Goal: Information Seeking & Learning: Learn about a topic

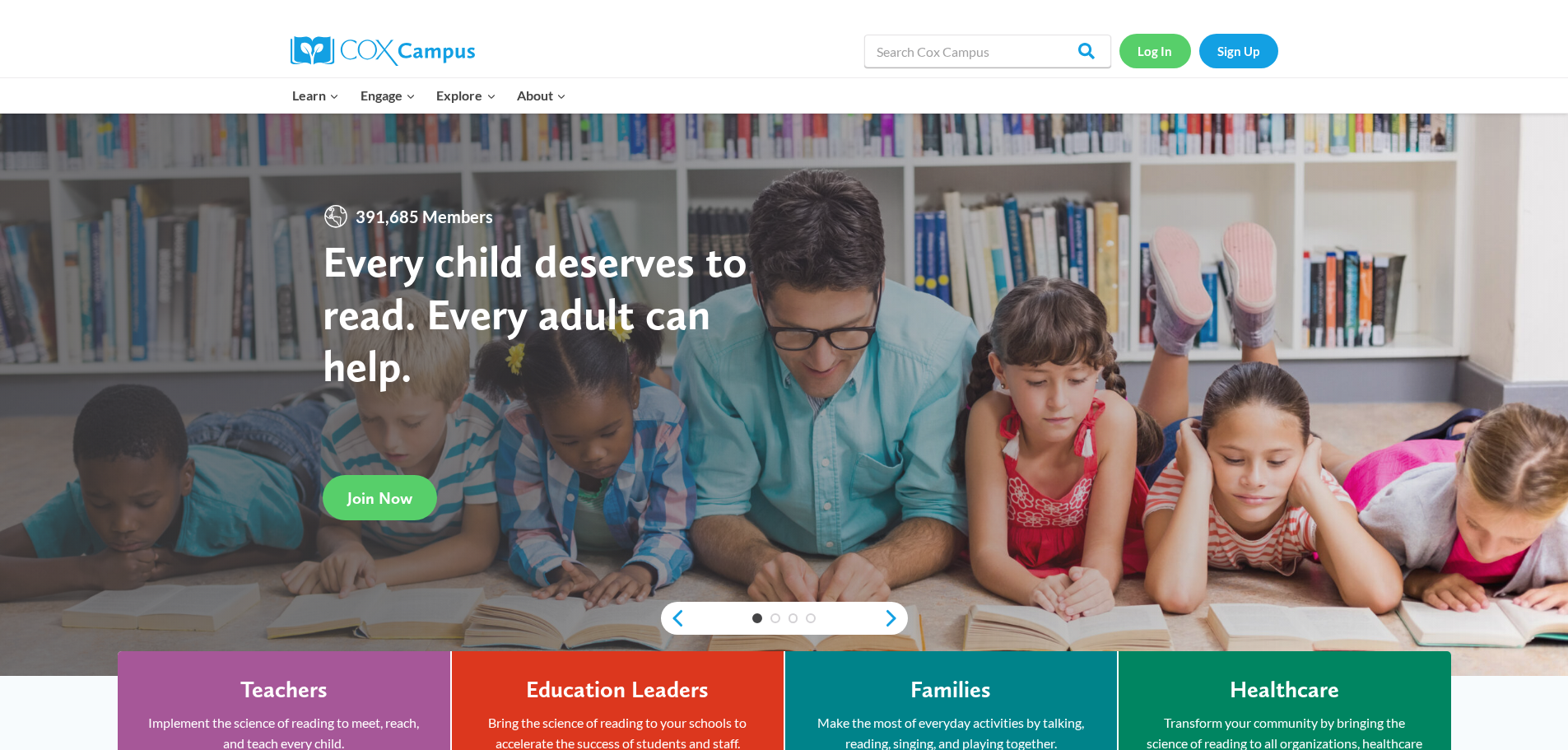
click at [1166, 58] on link "Log In" at bounding box center [1155, 51] width 72 height 34
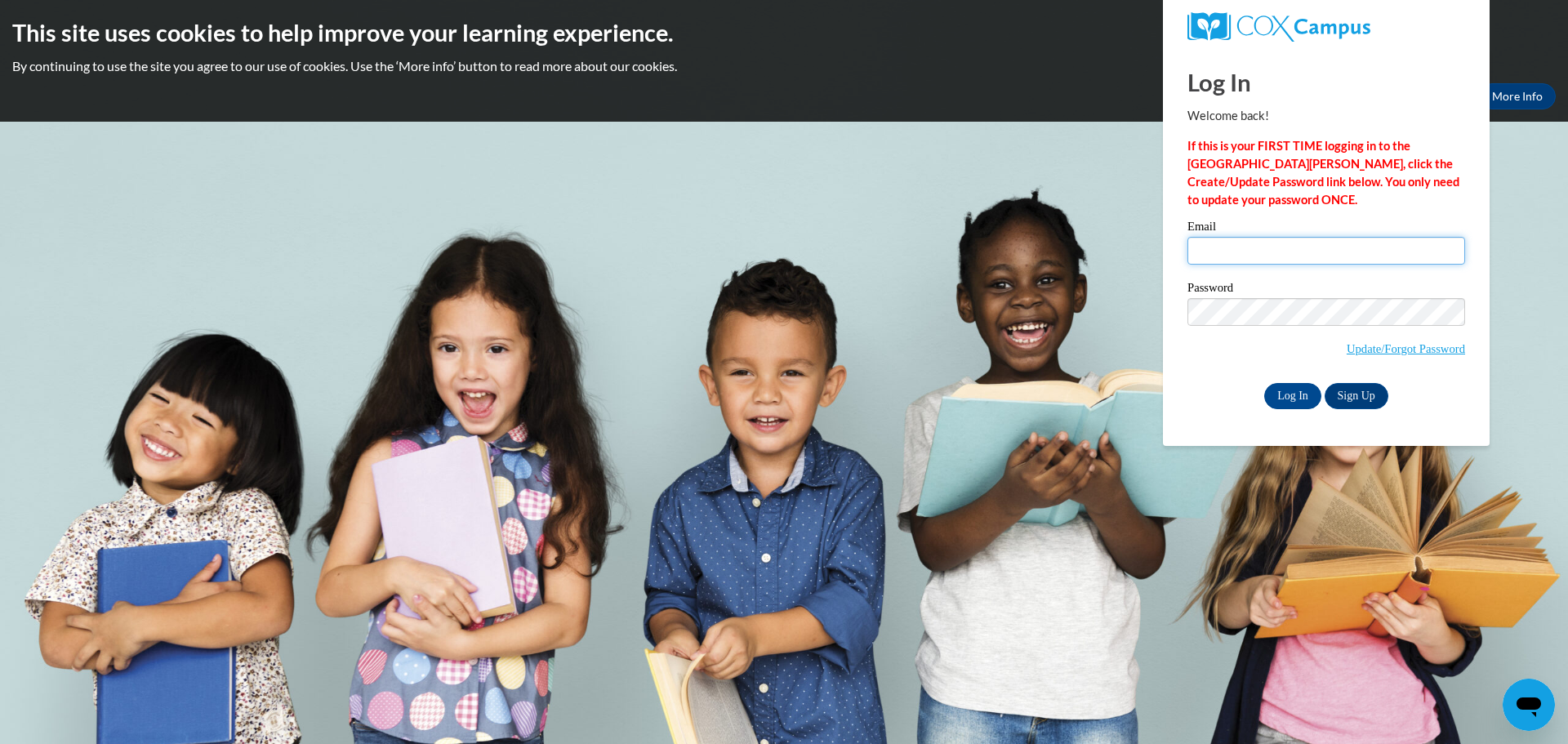
click at [1269, 250] on input "Email" at bounding box center [1326, 250] width 278 height 27
type input "shyde@wbsd-schools.org"
click at [1265, 383] on input "Log In" at bounding box center [1293, 396] width 57 height 26
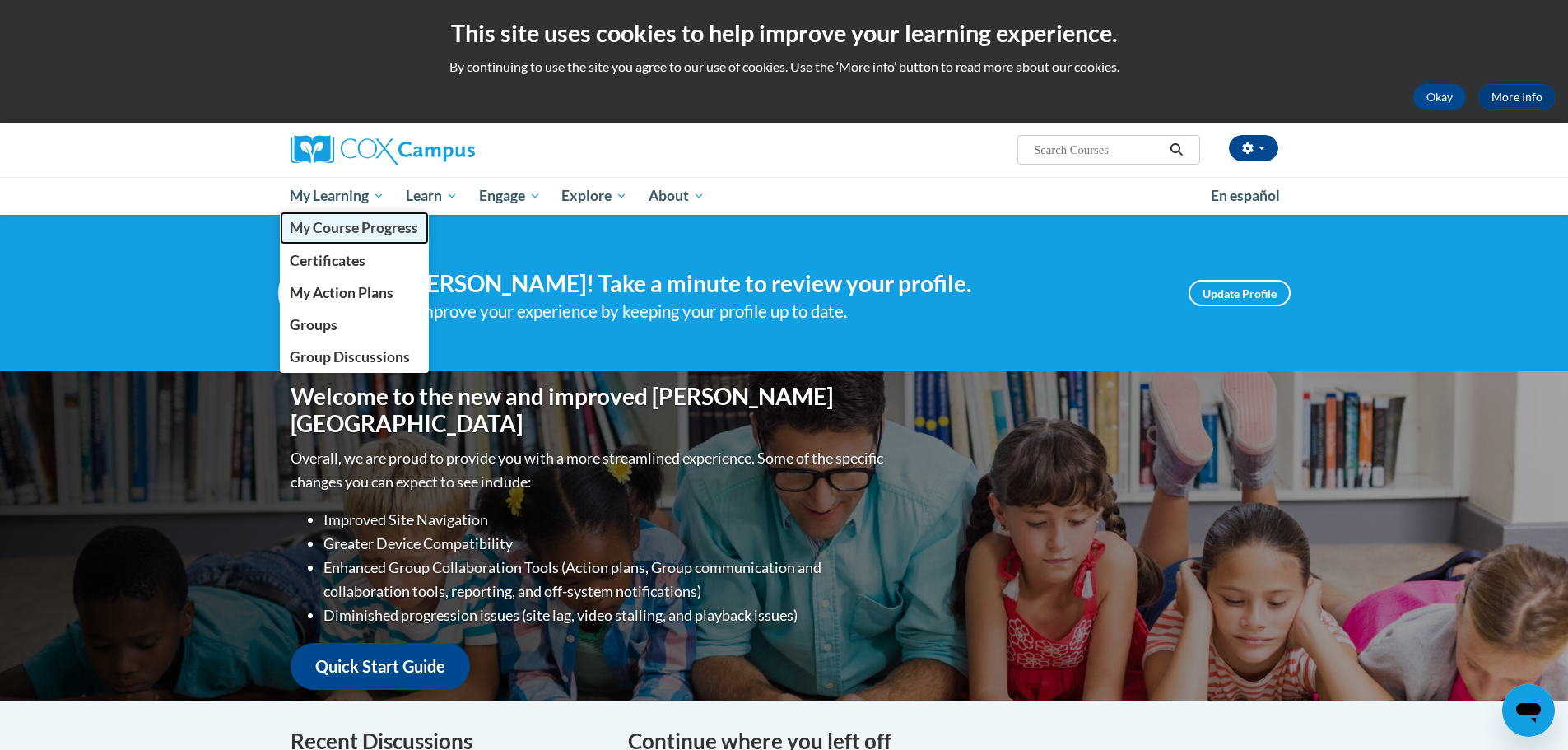
click at [350, 242] on link "My Course Progress" at bounding box center [354, 227] width 150 height 32
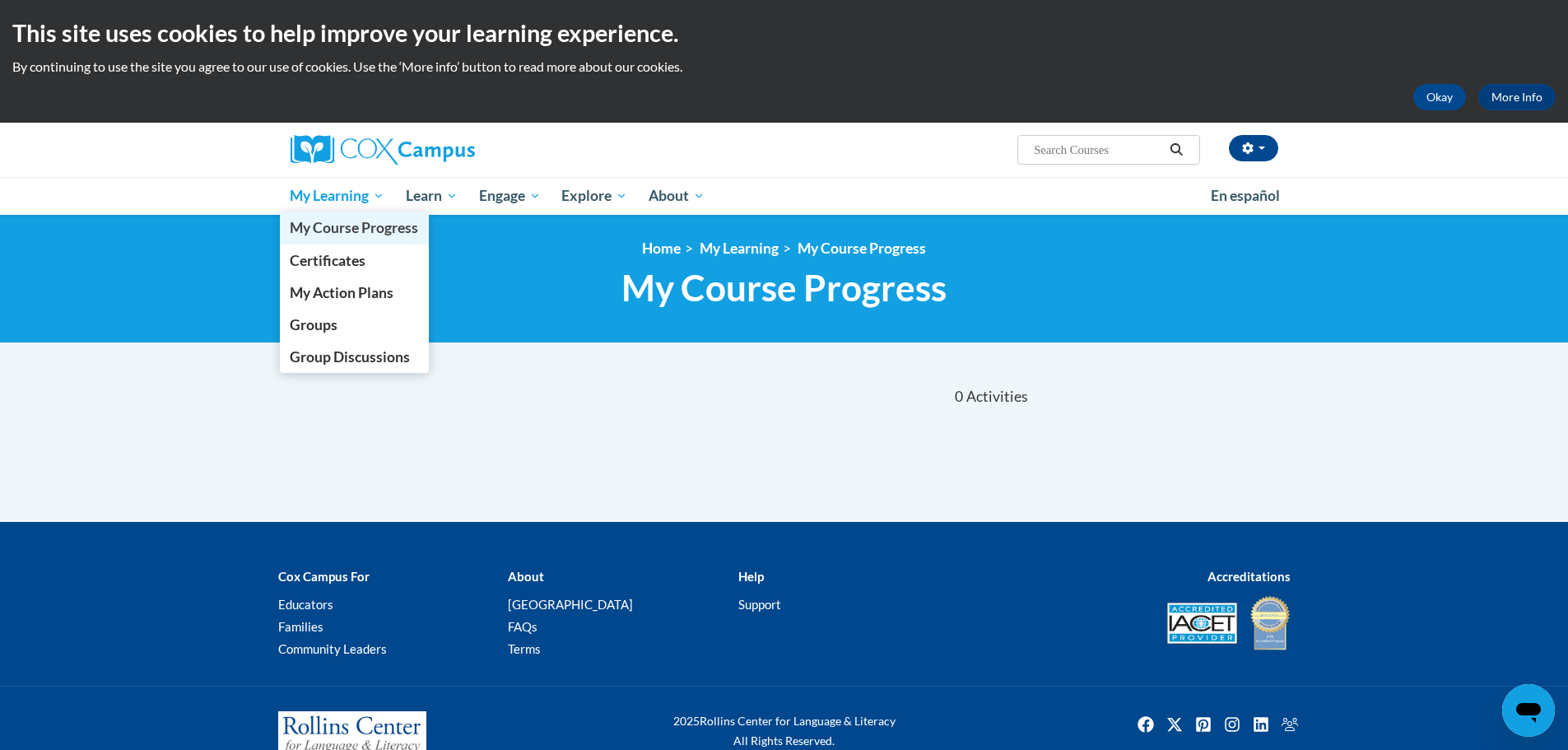
click at [394, 233] on span "My Course Progress" at bounding box center [354, 227] width 128 height 17
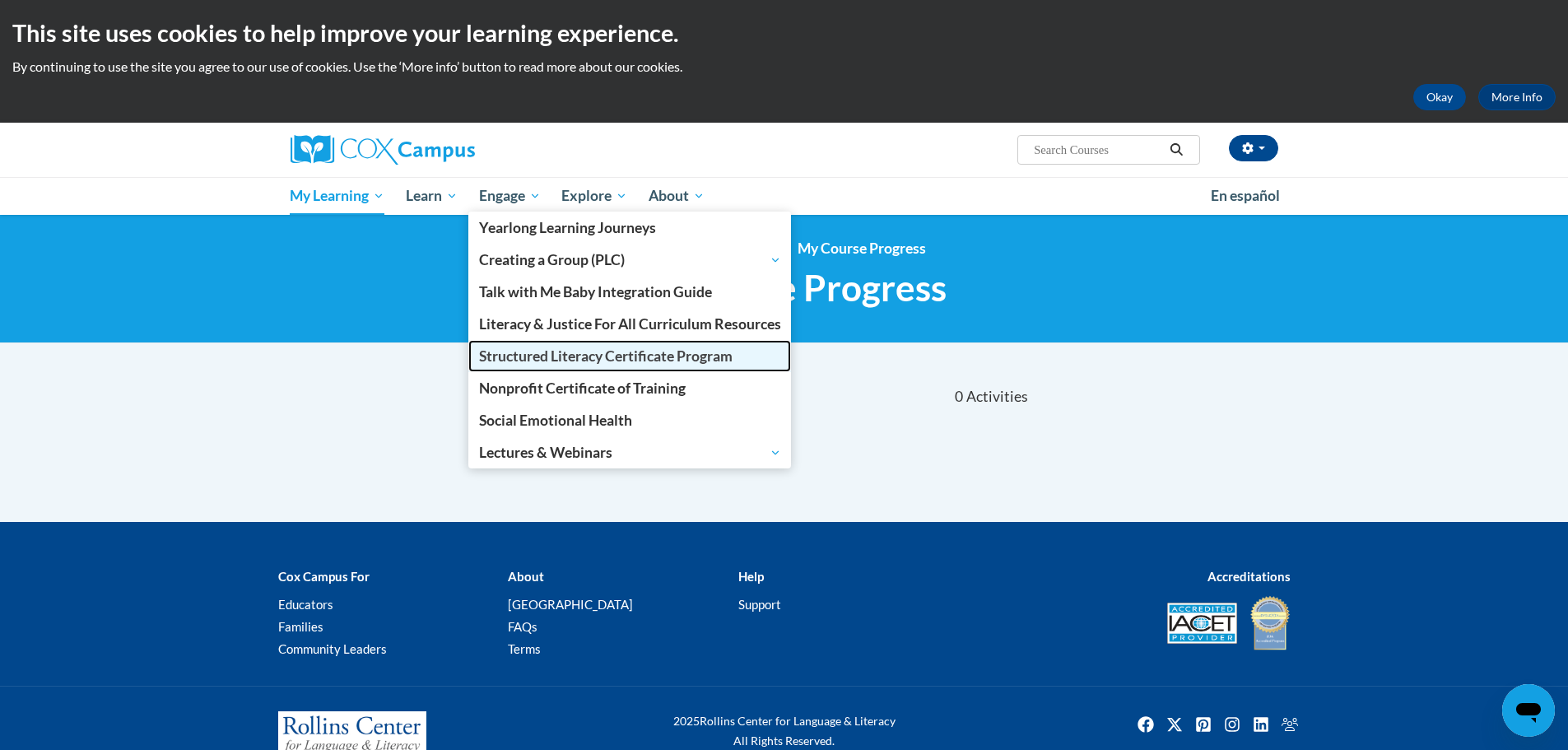
click at [521, 352] on span "Structured Literacy Certificate Program" at bounding box center [605, 355] width 253 height 17
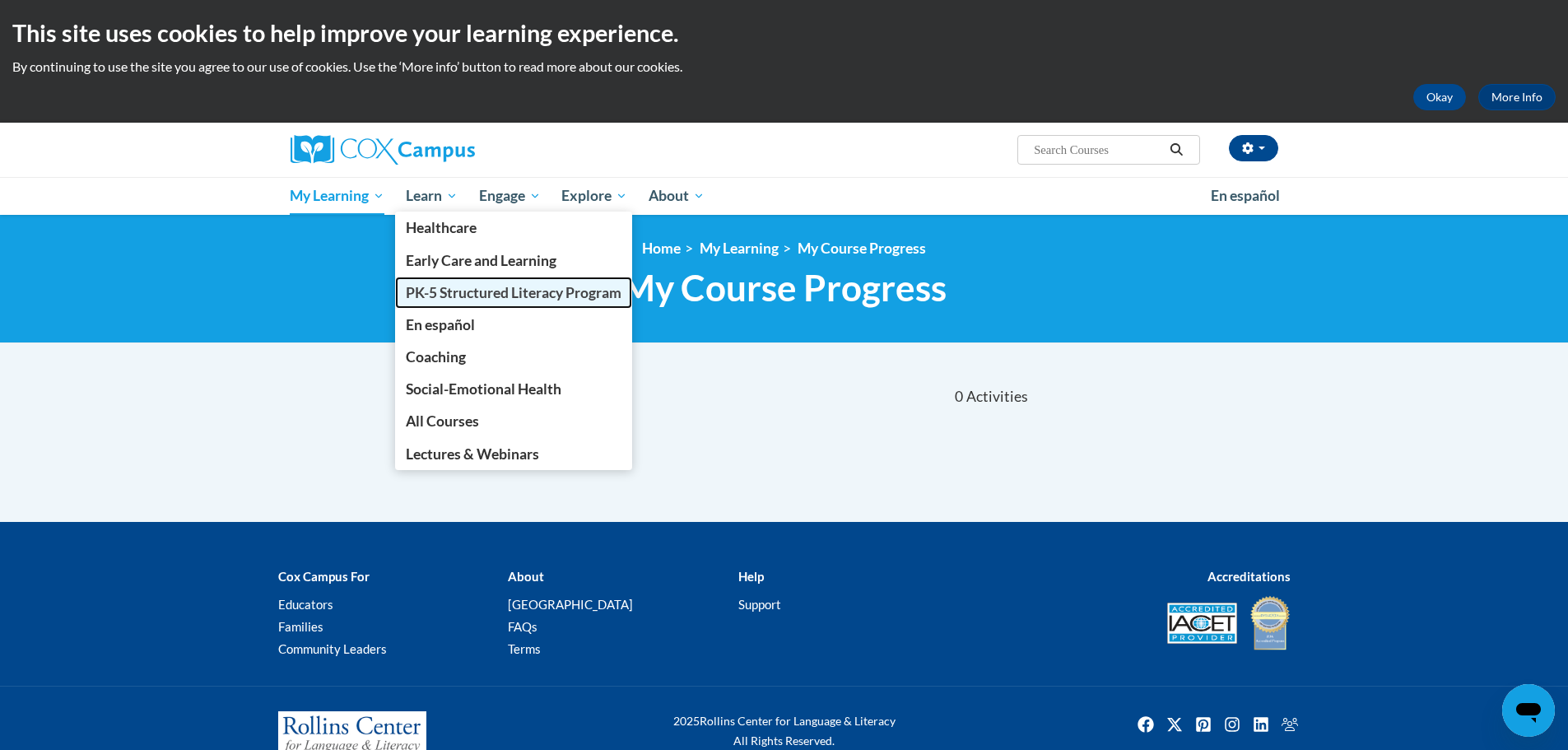
click at [429, 298] on span "PK-5 Structured Literacy Program" at bounding box center [513, 292] width 216 height 17
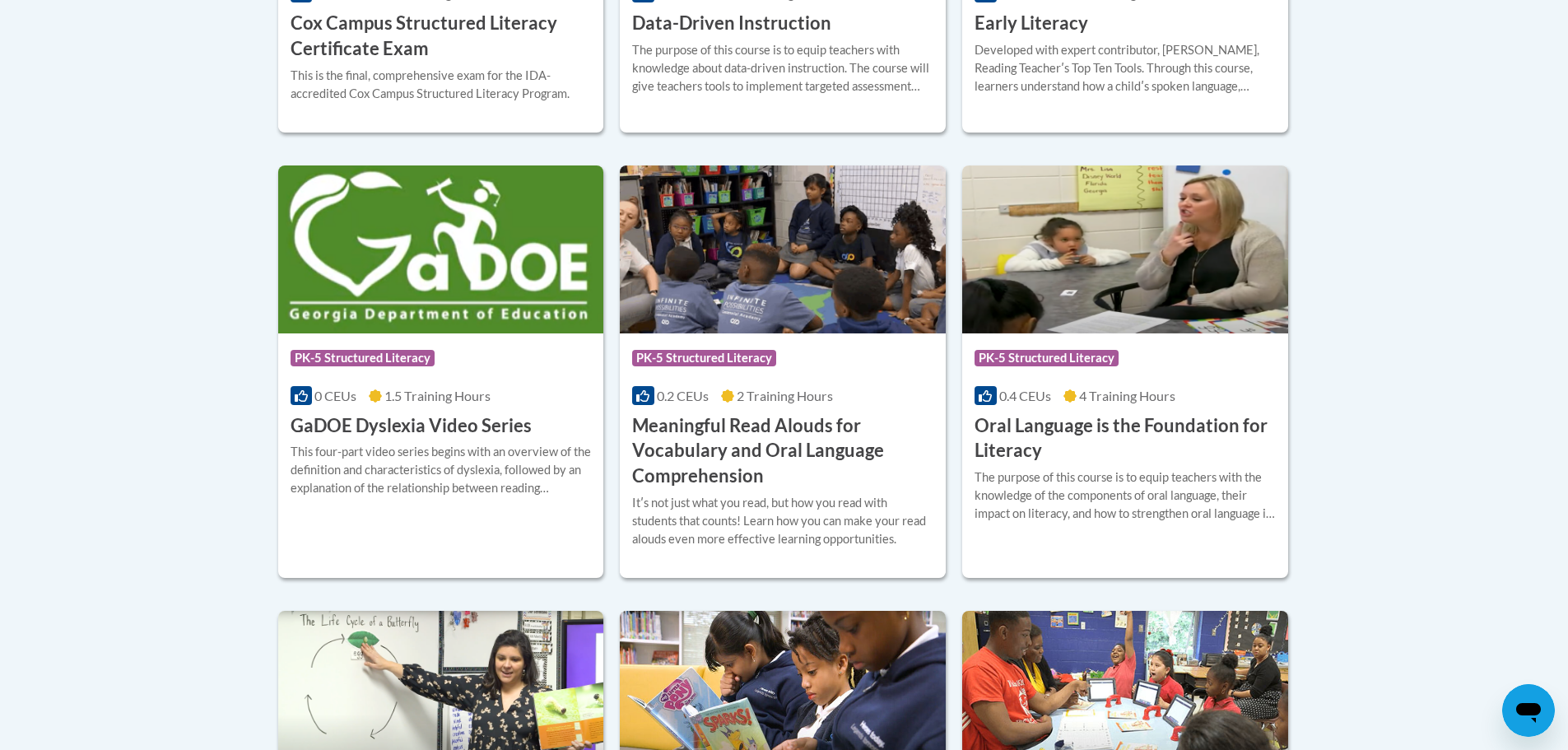
scroll to position [494, 0]
